Goal: Transaction & Acquisition: Purchase product/service

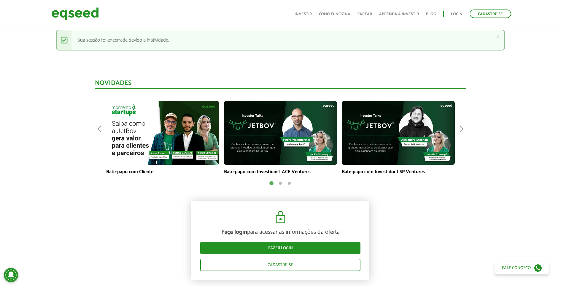
scroll to position [371, 0]
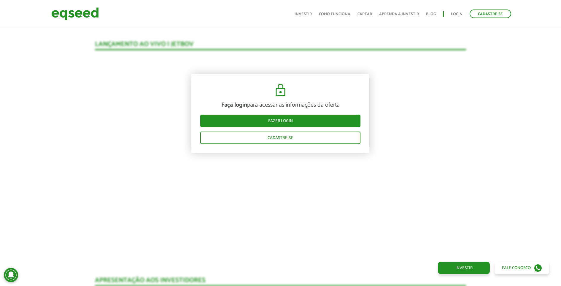
scroll to position [611, 0]
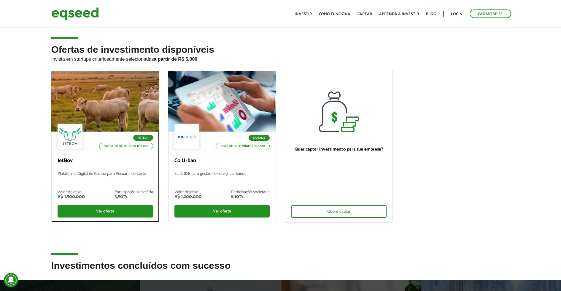
click at [125, 98] on div at bounding box center [105, 101] width 130 height 73
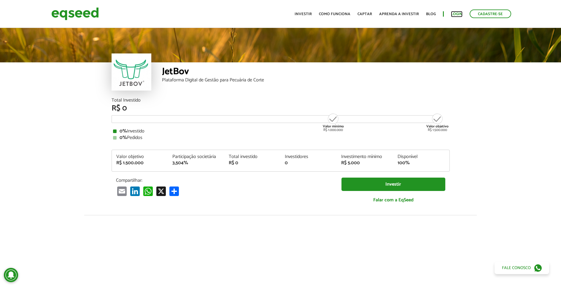
click at [454, 12] on link "Login" at bounding box center [457, 14] width 12 height 4
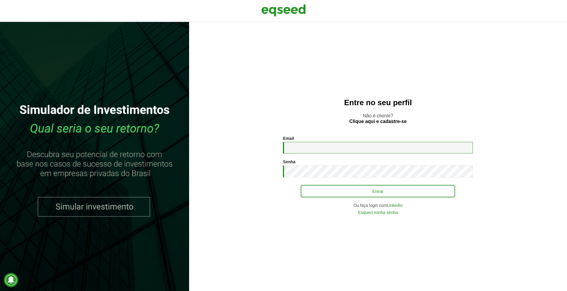
type input "**********"
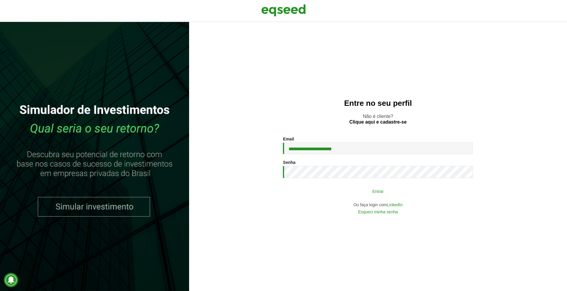
click at [349, 188] on button "Entrar" at bounding box center [377, 191] width 154 height 11
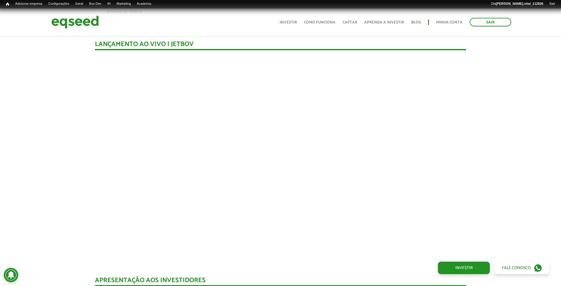
scroll to position [556, 0]
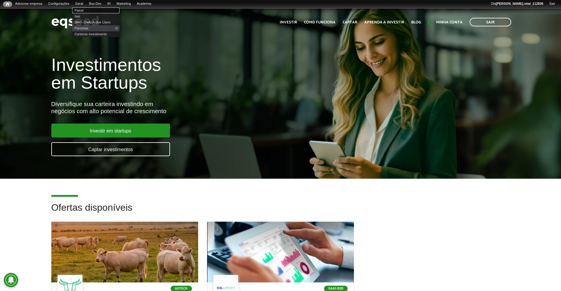
click at [89, 12] on link "Painel" at bounding box center [95, 10] width 47 height 6
